Goal: Transaction & Acquisition: Purchase product/service

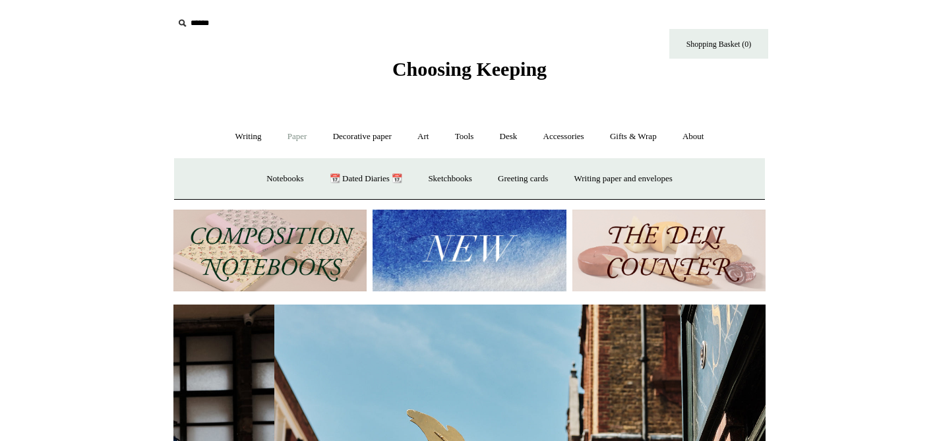
scroll to position [0, 592]
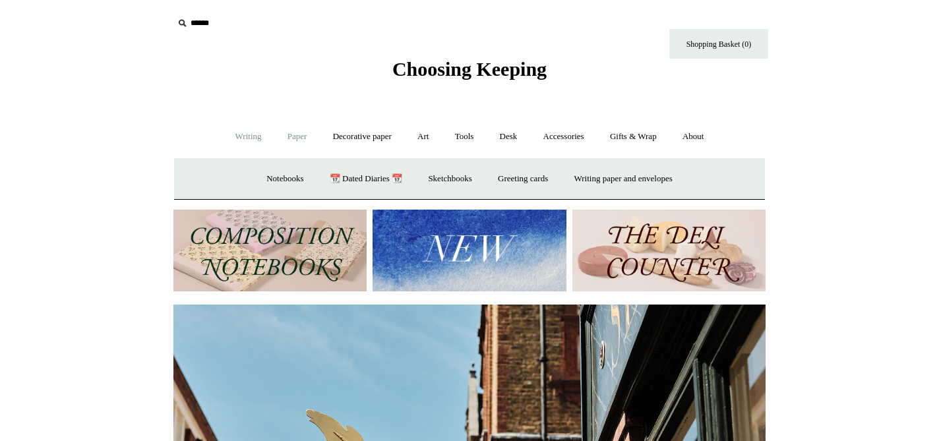
click at [250, 137] on link "Writing +" at bounding box center [248, 136] width 50 height 35
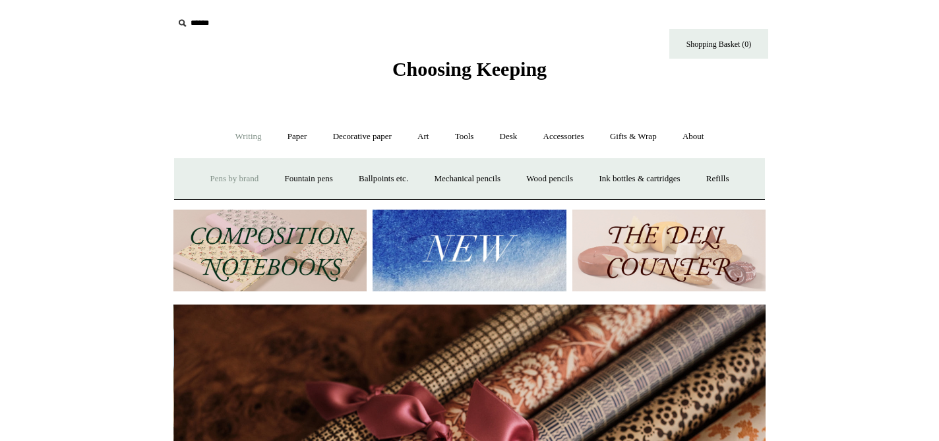
scroll to position [0, 1184]
click at [243, 181] on link "Pens by brand +" at bounding box center [234, 179] width 73 height 35
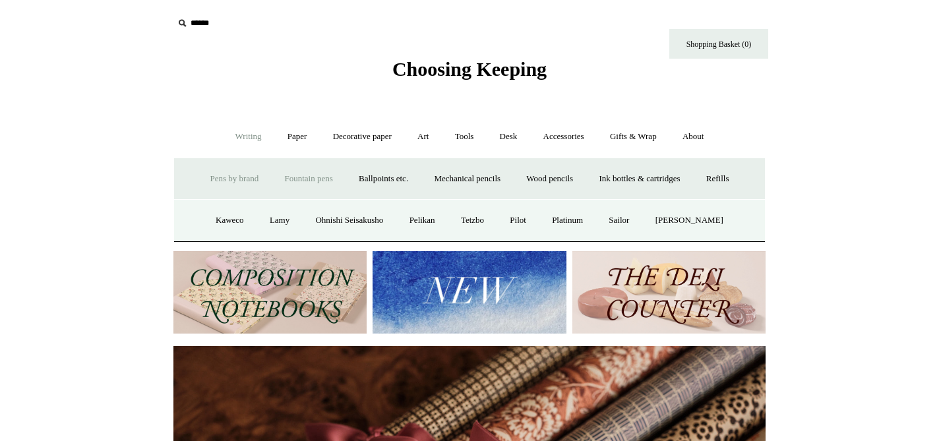
click at [305, 183] on link "Fountain pens +" at bounding box center [308, 179] width 72 height 35
click at [226, 223] on link "All" at bounding box center [237, 220] width 35 height 35
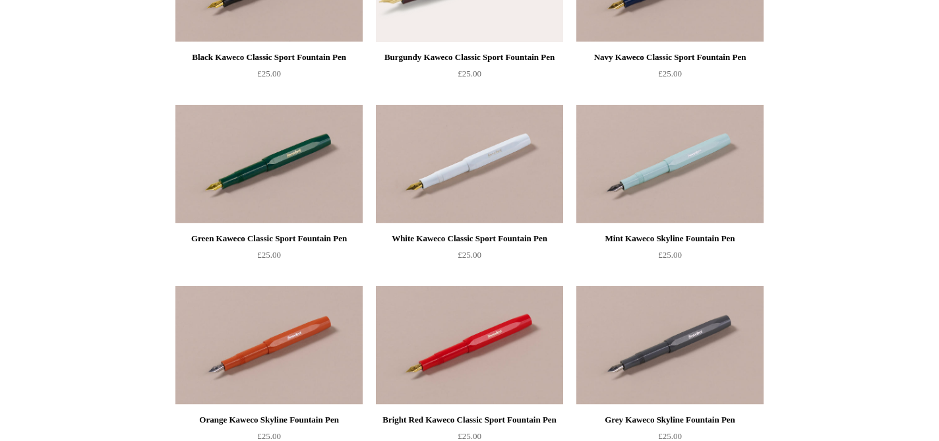
scroll to position [245, 0]
